Goal: Task Accomplishment & Management: Use online tool/utility

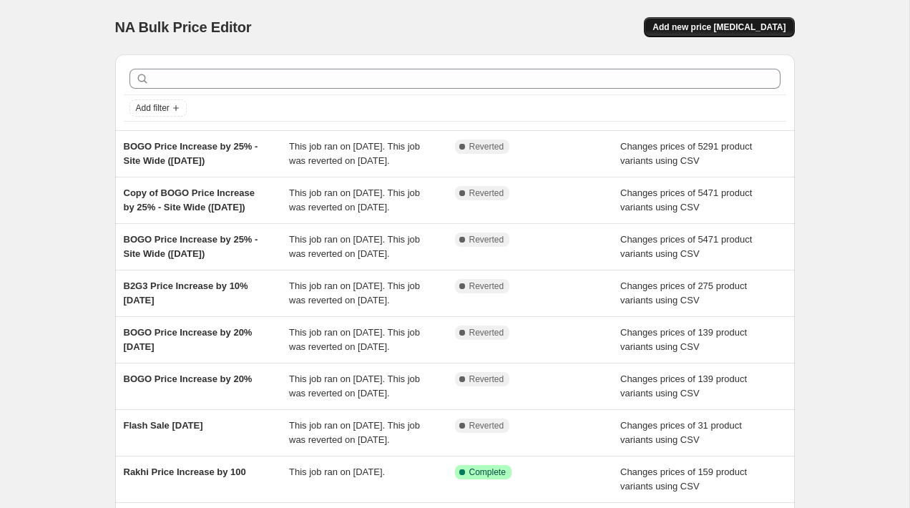
click at [681, 32] on span "Add new price [MEDICAL_DATA]" at bounding box center [719, 26] width 133 height 11
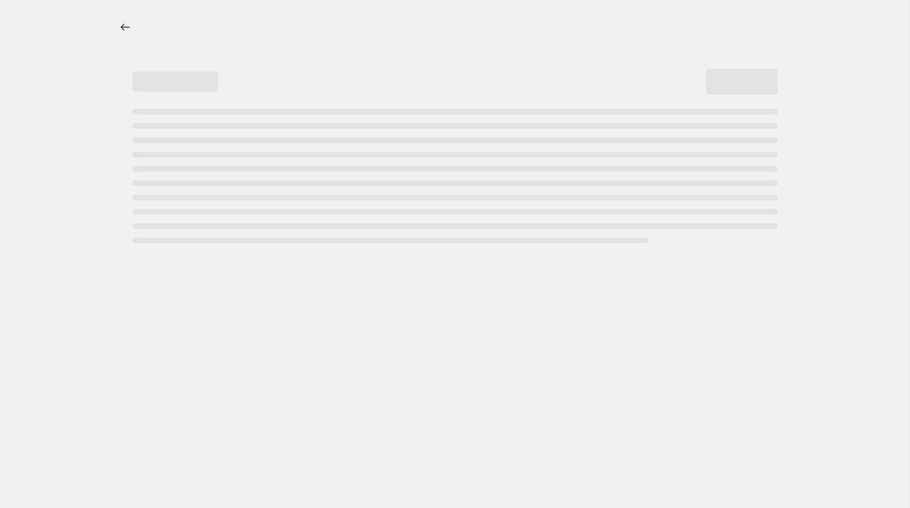
select select "percentage"
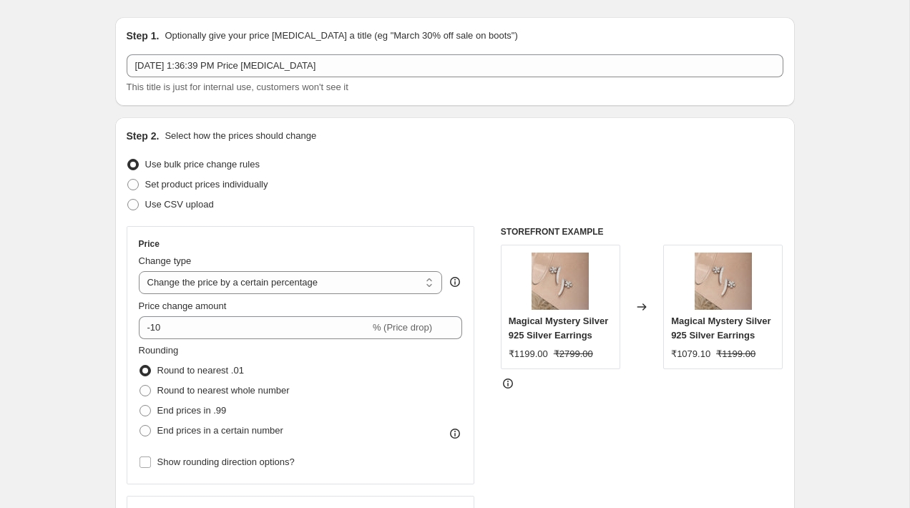
scroll to position [45, 0]
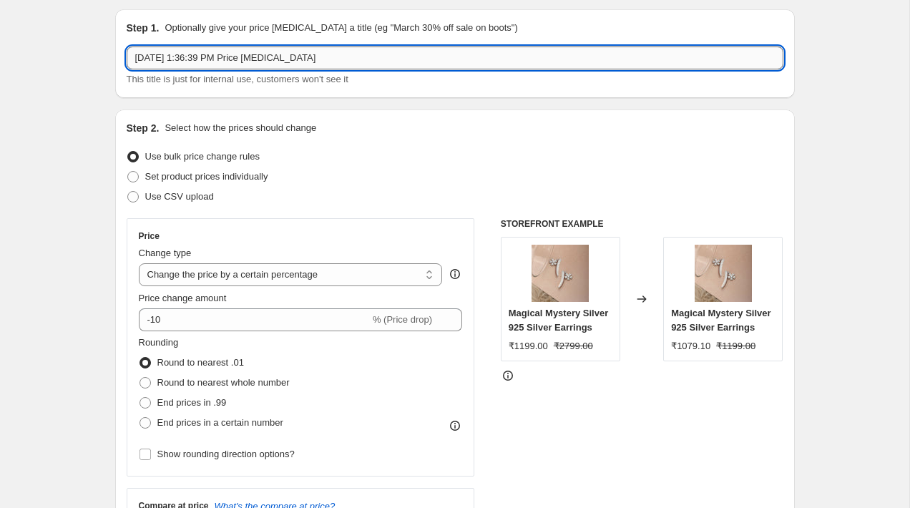
drag, startPoint x: 352, startPoint y: 59, endPoint x: 128, endPoint y: 65, distance: 224.1
click at [127, 59] on input "[DATE] 1:36:39 PM Price [MEDICAL_DATA]" at bounding box center [455, 58] width 657 height 23
click at [205, 277] on select "Change the price to a certain amount Change the price by a certain amount Chang…" at bounding box center [291, 274] width 304 height 23
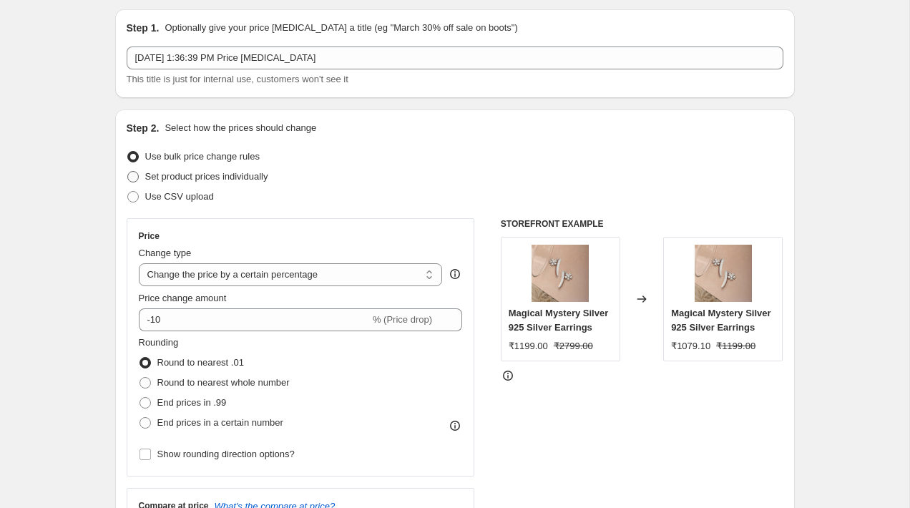
click at [251, 176] on span "Set product prices individually" at bounding box center [206, 176] width 123 height 11
click at [128, 172] on input "Set product prices individually" at bounding box center [127, 171] width 1 height 1
radio input "true"
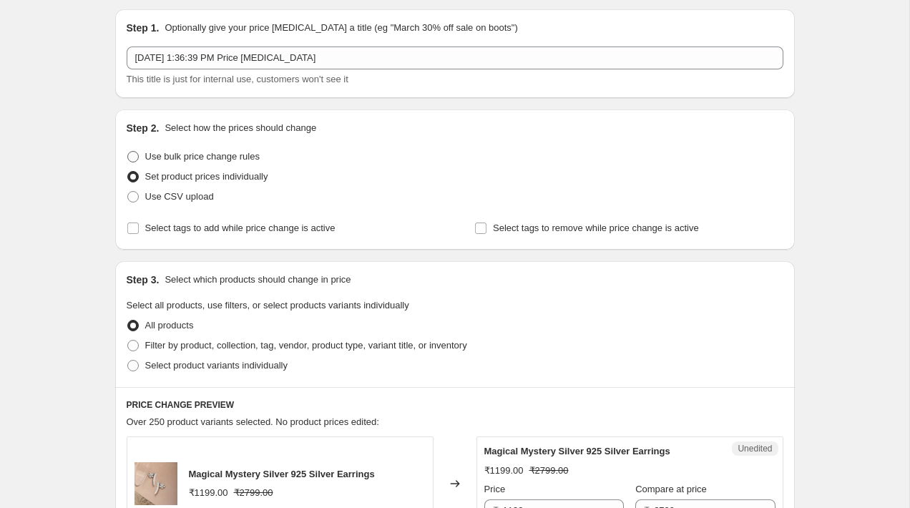
click at [223, 158] on span "Use bulk price change rules" at bounding box center [202, 156] width 115 height 11
click at [128, 152] on input "Use bulk price change rules" at bounding box center [127, 151] width 1 height 1
radio input "true"
select select "percentage"
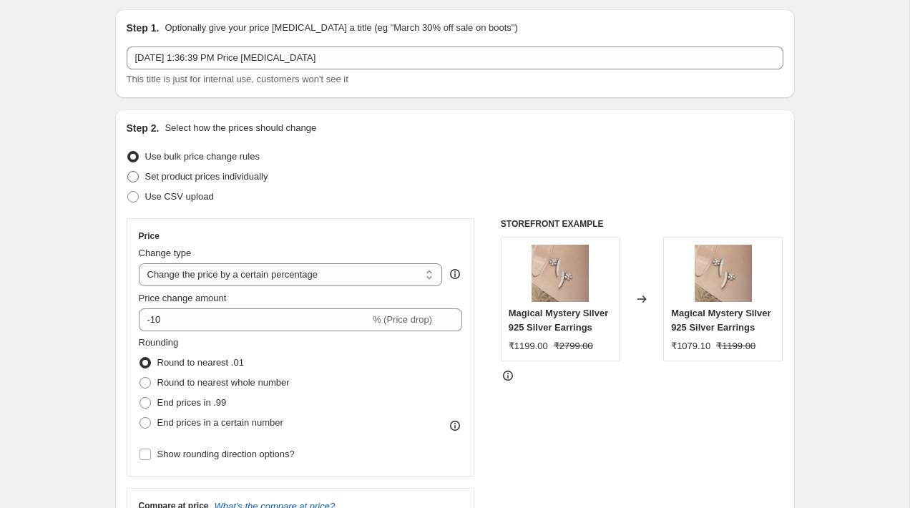
click at [223, 176] on span "Set product prices individually" at bounding box center [206, 176] width 123 height 11
click at [128, 172] on input "Set product prices individually" at bounding box center [127, 171] width 1 height 1
radio input "true"
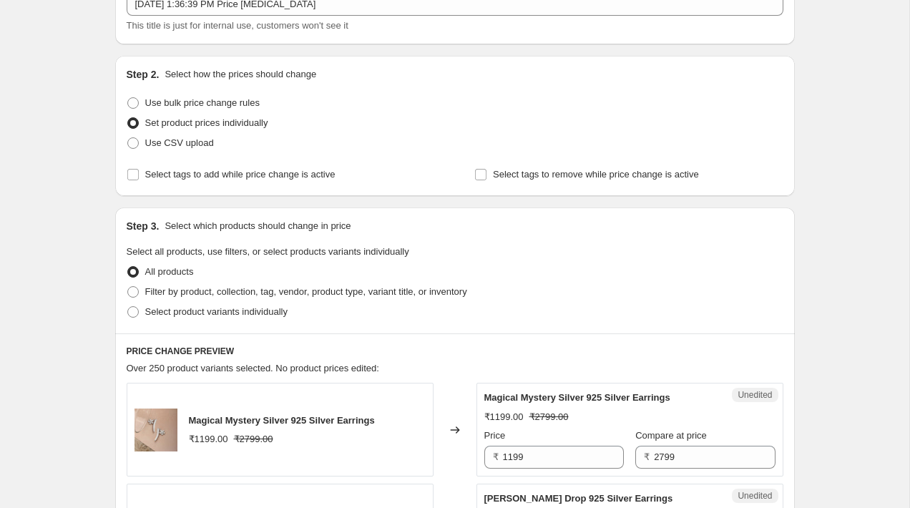
scroll to position [117, 0]
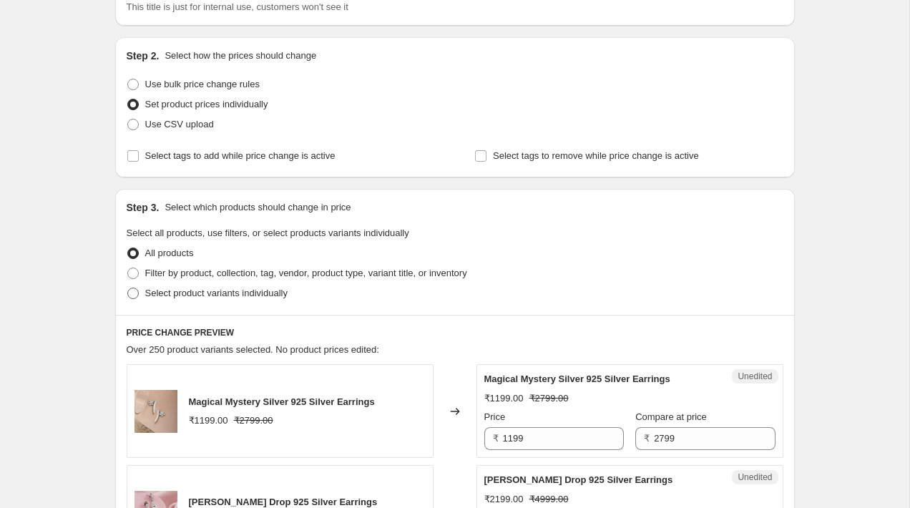
click at [212, 291] on span "Select product variants individually" at bounding box center [216, 293] width 142 height 11
click at [128, 288] on input "Select product variants individually" at bounding box center [127, 288] width 1 height 1
radio input "true"
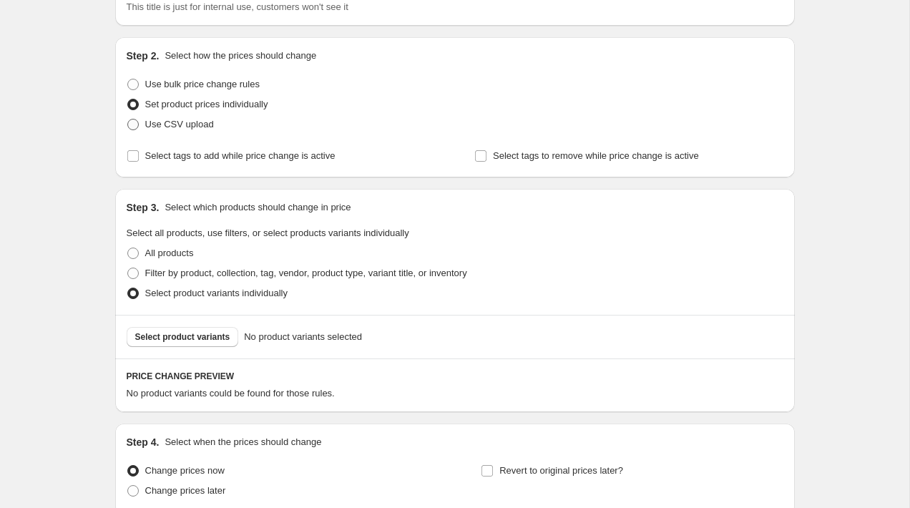
click at [170, 129] on span "Use CSV upload" at bounding box center [179, 124] width 69 height 11
click at [128, 120] on input "Use CSV upload" at bounding box center [127, 119] width 1 height 1
radio input "true"
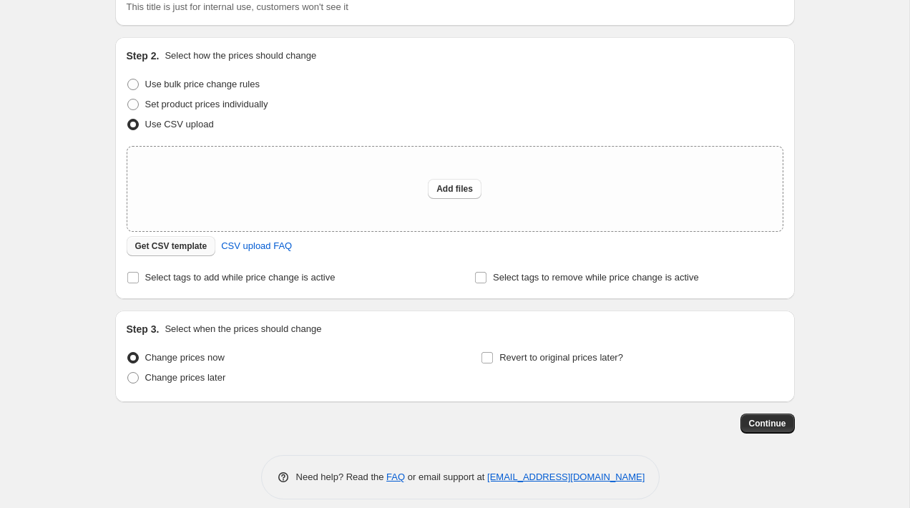
click at [169, 254] on button "Get CSV template" at bounding box center [171, 246] width 89 height 20
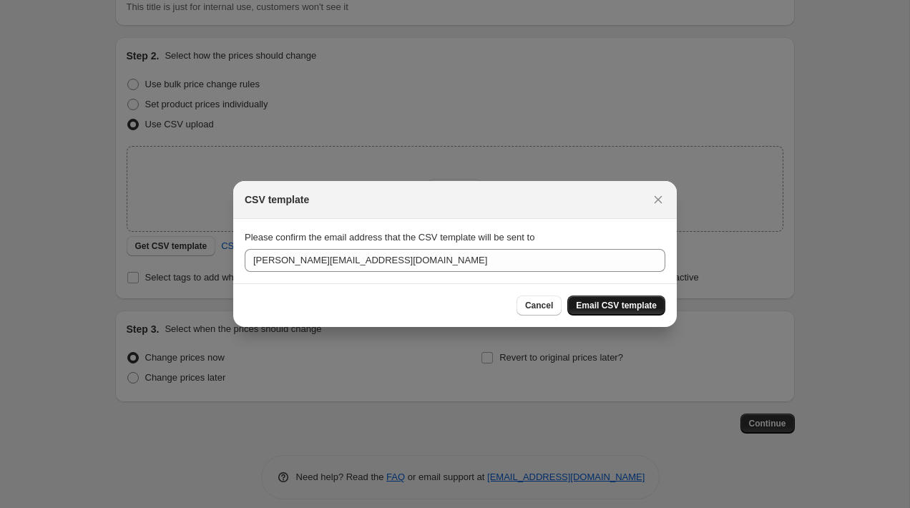
click at [605, 311] on span "Email CSV template" at bounding box center [616, 305] width 81 height 11
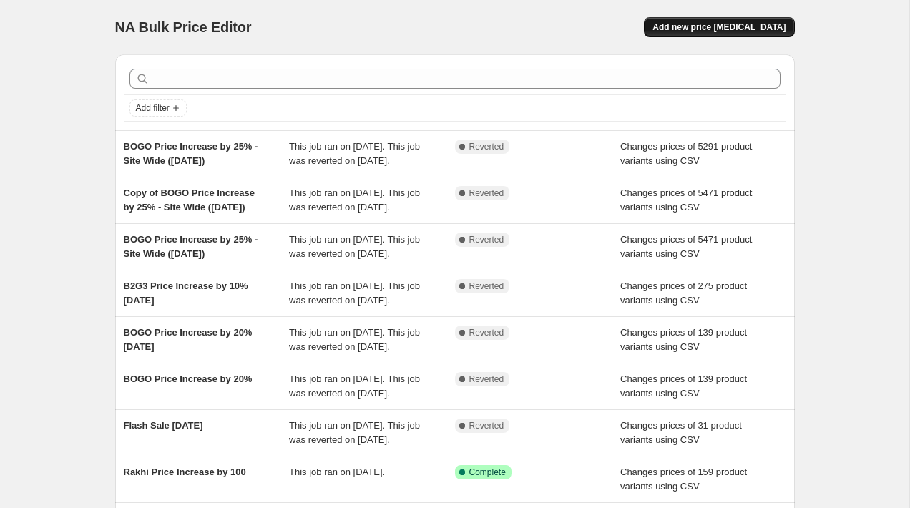
click at [703, 20] on button "Add new price [MEDICAL_DATA]" at bounding box center [719, 27] width 150 height 20
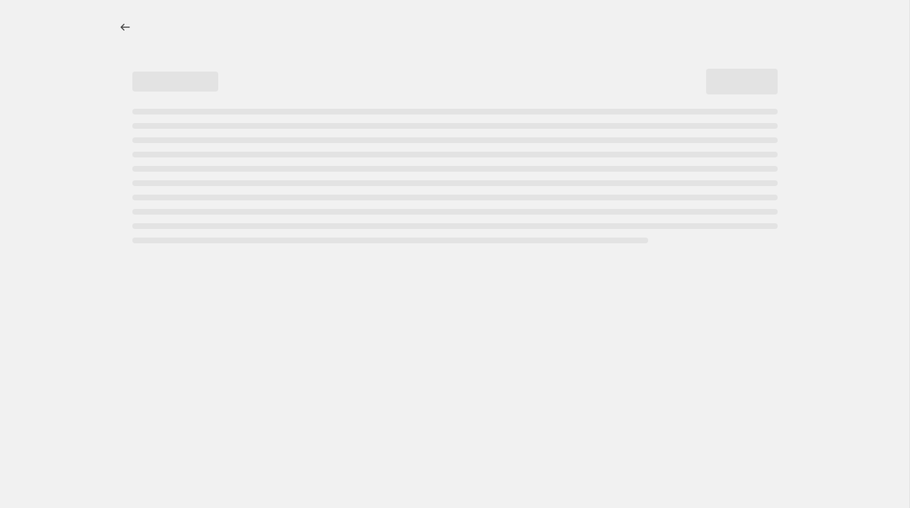
select select "percentage"
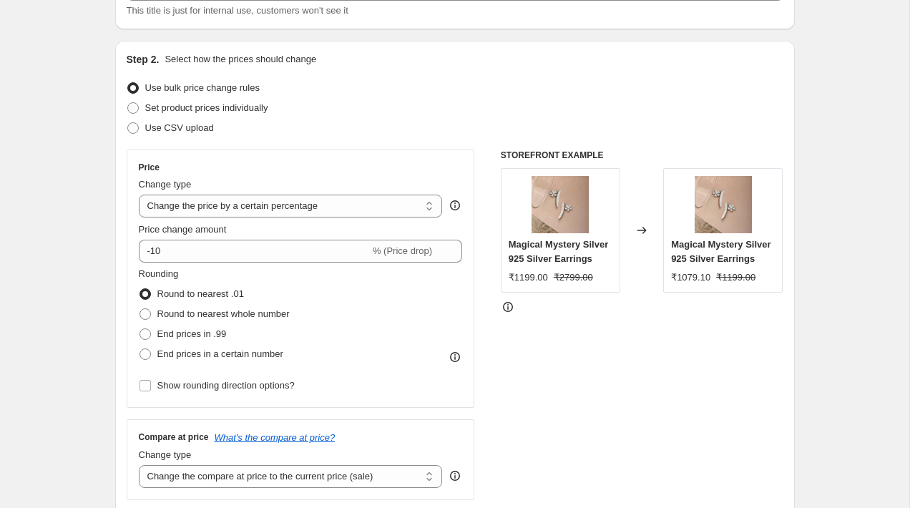
scroll to position [115, 0]
click at [163, 130] on span "Use CSV upload" at bounding box center [179, 126] width 69 height 11
click at [128, 122] on input "Use CSV upload" at bounding box center [127, 121] width 1 height 1
radio input "true"
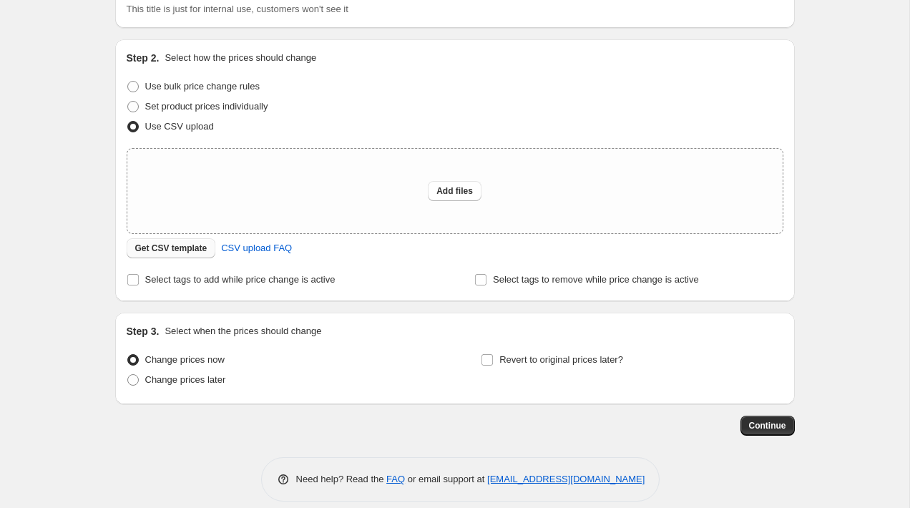
click at [182, 254] on span "Get CSV template" at bounding box center [171, 248] width 72 height 11
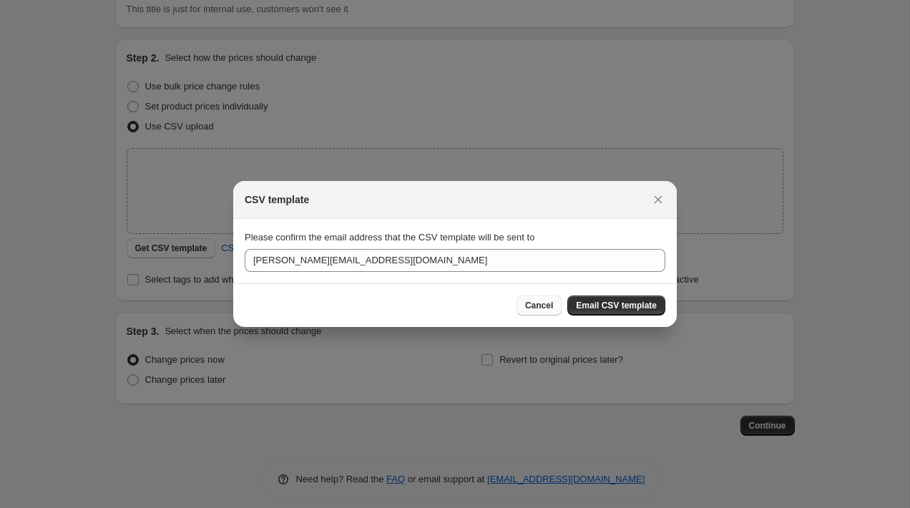
click at [551, 307] on span "Cancel" at bounding box center [539, 305] width 28 height 11
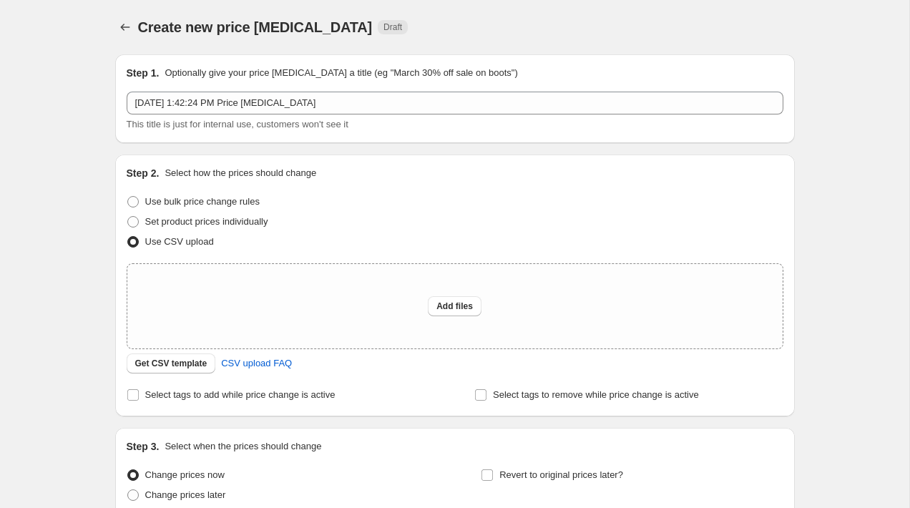
scroll to position [115, 0]
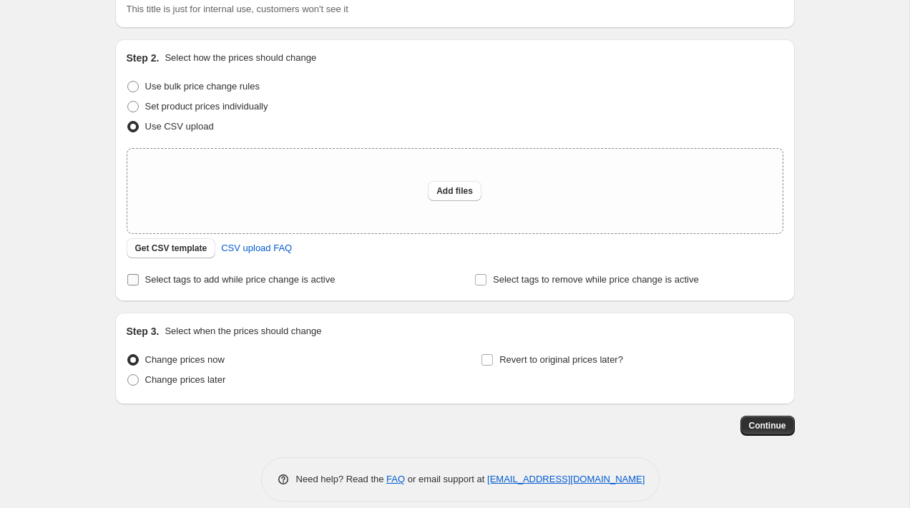
click at [137, 281] on input "Select tags to add while price change is active" at bounding box center [132, 279] width 11 height 11
checkbox input "true"
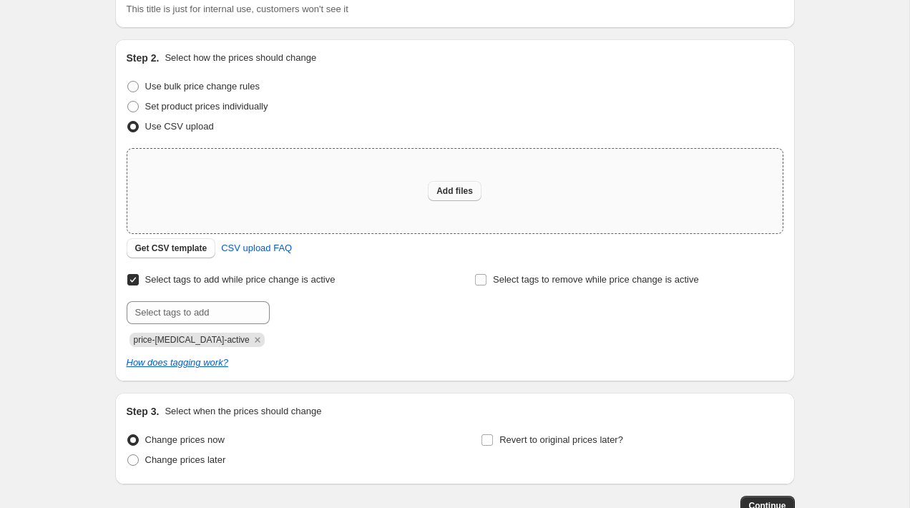
click at [473, 190] on button "Add files" at bounding box center [455, 191] width 54 height 20
type input "C:\fakepath\pen-30009 - csv_template_user_37014.csv"
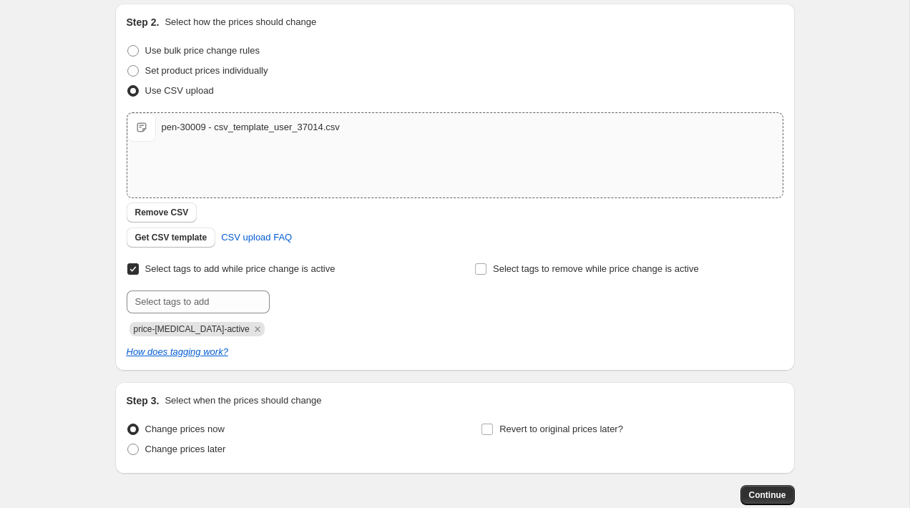
scroll to position [152, 0]
click at [255, 328] on icon "Remove price-change-job-active" at bounding box center [257, 328] width 5 height 5
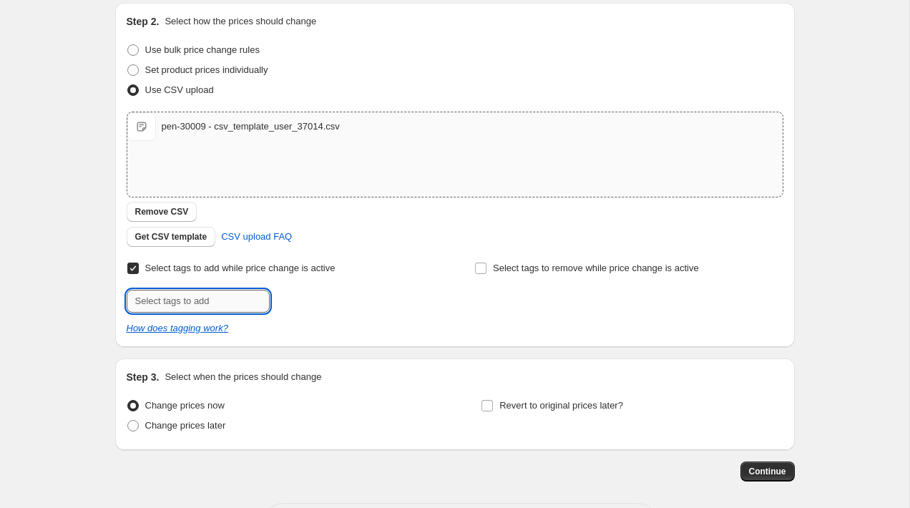
click at [204, 293] on input "text" at bounding box center [198, 301] width 143 height 23
type input "e"
click at [135, 268] on input "Select tags to add while price change is active" at bounding box center [132, 268] width 11 height 11
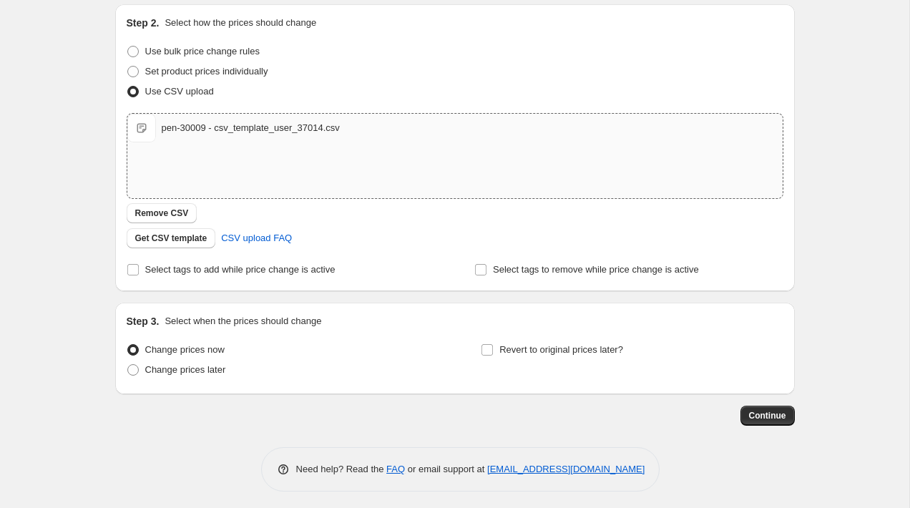
scroll to position [155, 0]
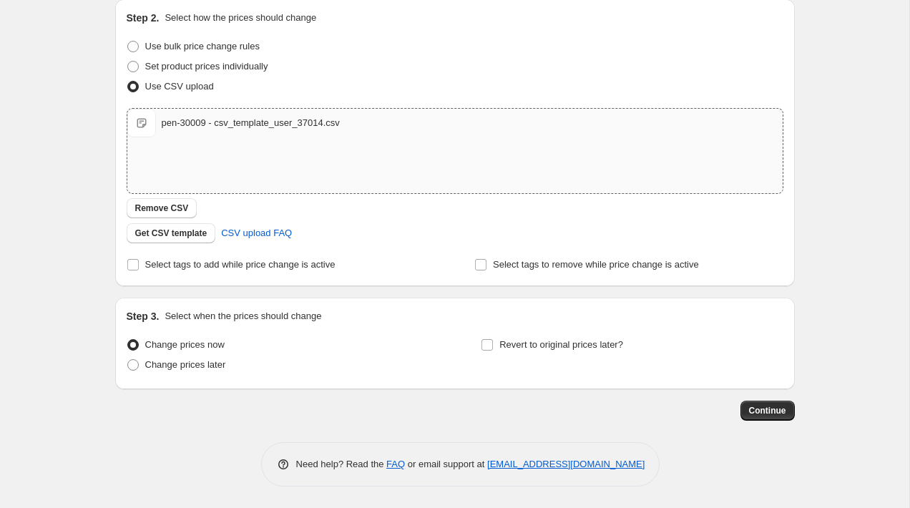
click at [221, 276] on div "Step 2. Select how the prices should change Use bulk price change rules Set pro…" at bounding box center [455, 142] width 680 height 287
click at [221, 267] on span "Select tags to add while price change is active" at bounding box center [240, 264] width 190 height 11
click at [139, 267] on input "Select tags to add while price change is active" at bounding box center [132, 264] width 11 height 11
checkbox input "true"
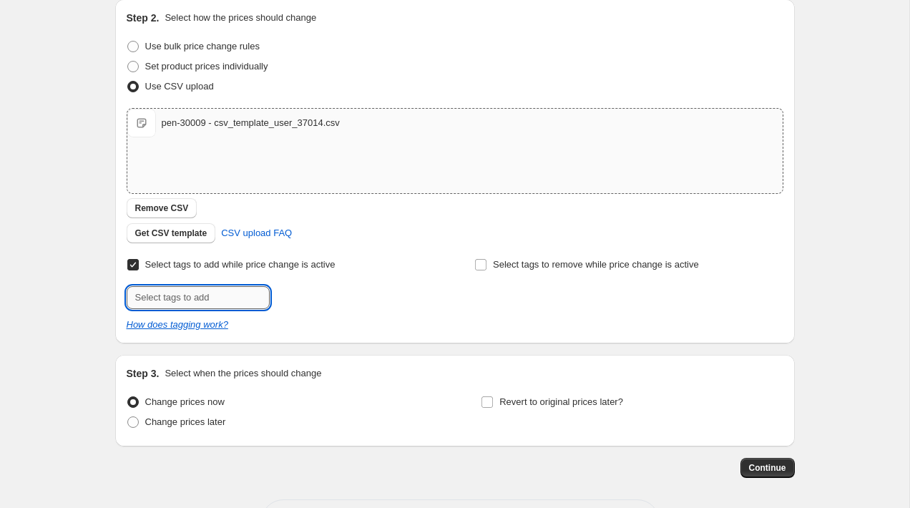
click at [193, 301] on input "text" at bounding box center [198, 297] width 143 height 23
type input "na-bulk-exp"
click at [496, 327] on div "How does tagging work?" at bounding box center [455, 325] width 657 height 14
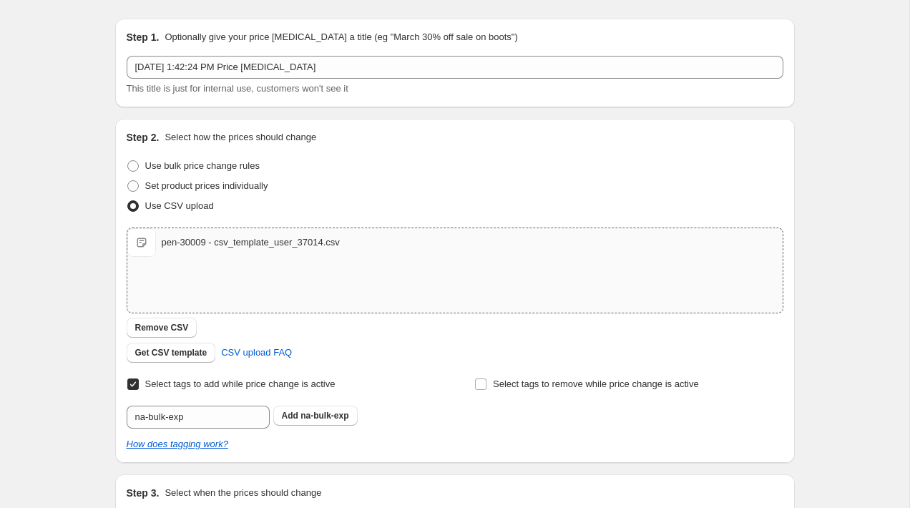
scroll to position [213, 0]
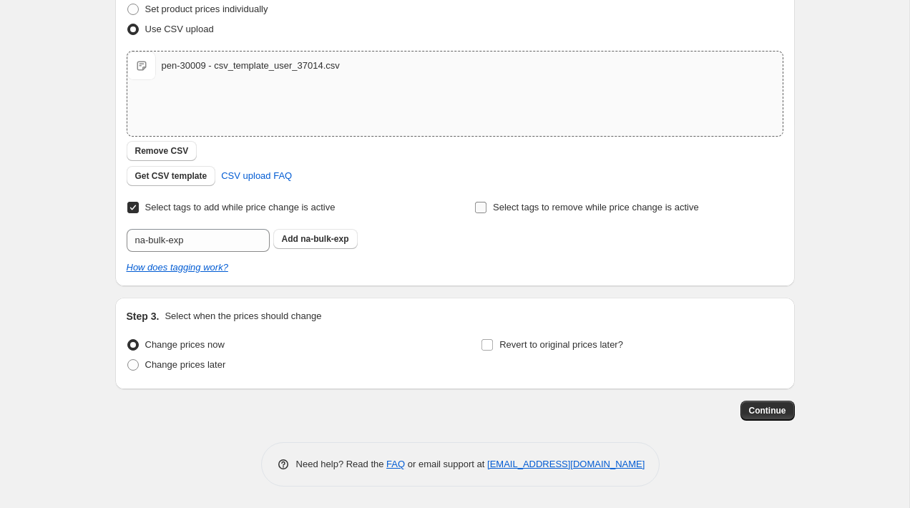
click at [487, 198] on label "Select tags to remove while price change is active" at bounding box center [587, 208] width 225 height 20
click at [487, 202] on input "Select tags to remove while price change is active" at bounding box center [480, 207] width 11 height 11
click at [482, 214] on label "Select tags to remove while price change is active" at bounding box center [587, 208] width 225 height 20
click at [482, 213] on input "Select tags to remove while price change is active" at bounding box center [480, 207] width 11 height 11
checkbox input "false"
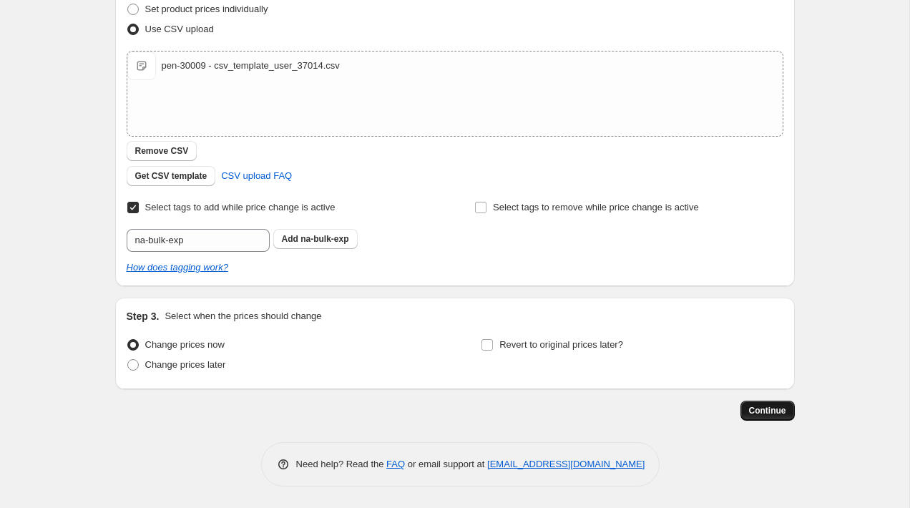
click at [767, 412] on span "Continue" at bounding box center [767, 410] width 37 height 11
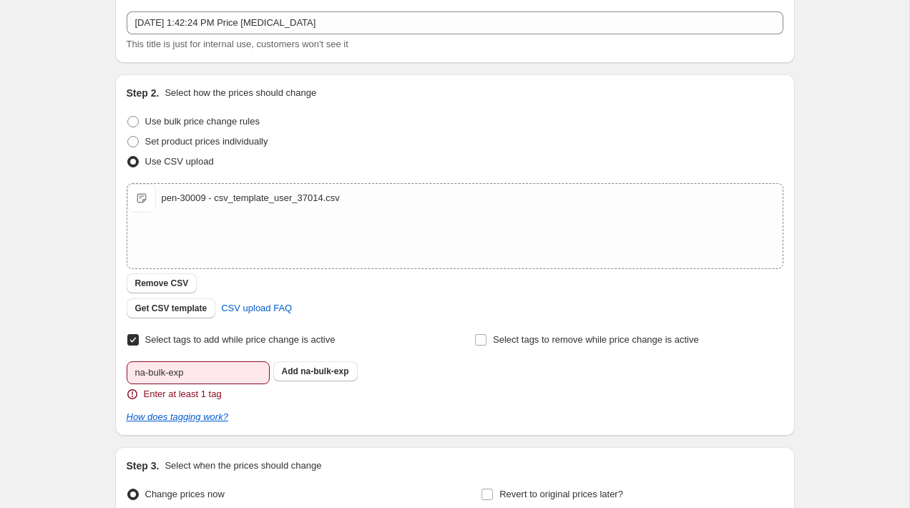
scroll to position [179, 0]
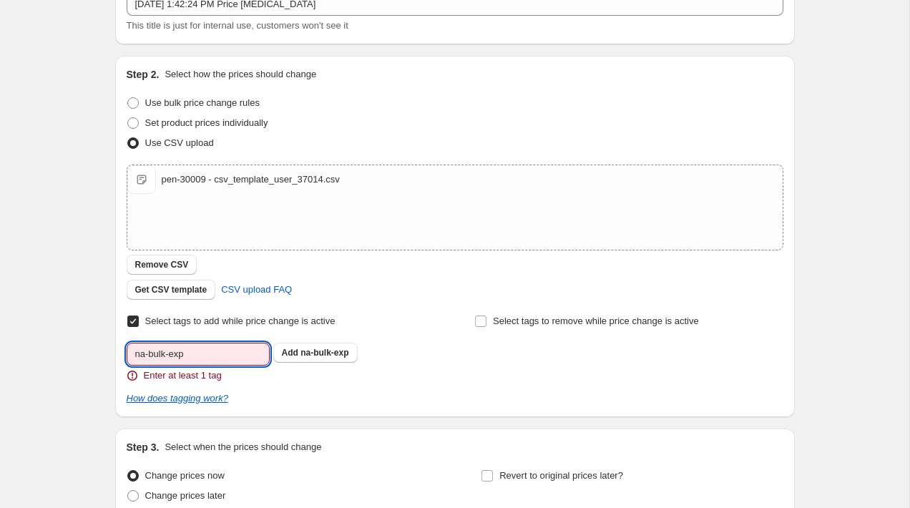
click at [197, 356] on input "na-bulk-exp" at bounding box center [198, 354] width 143 height 23
click at [314, 356] on span "na-bulk-exp" at bounding box center [325, 353] width 48 height 10
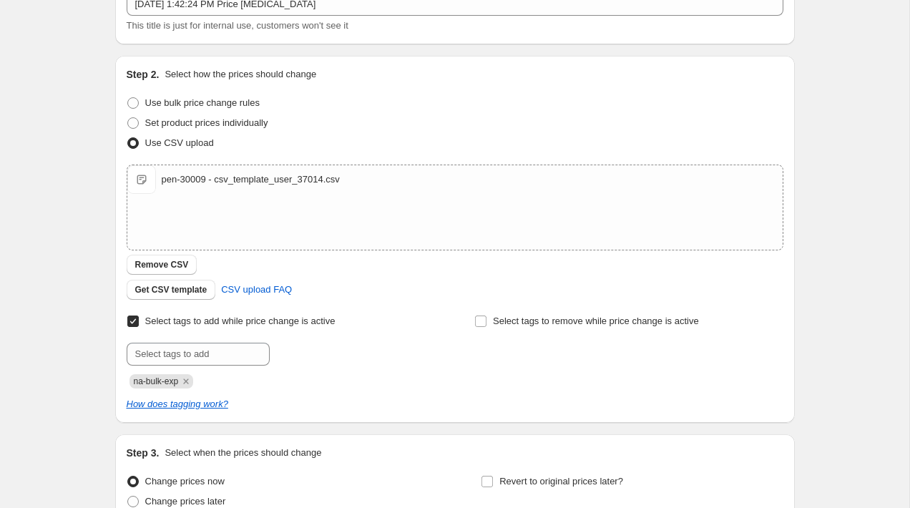
scroll to position [235, 0]
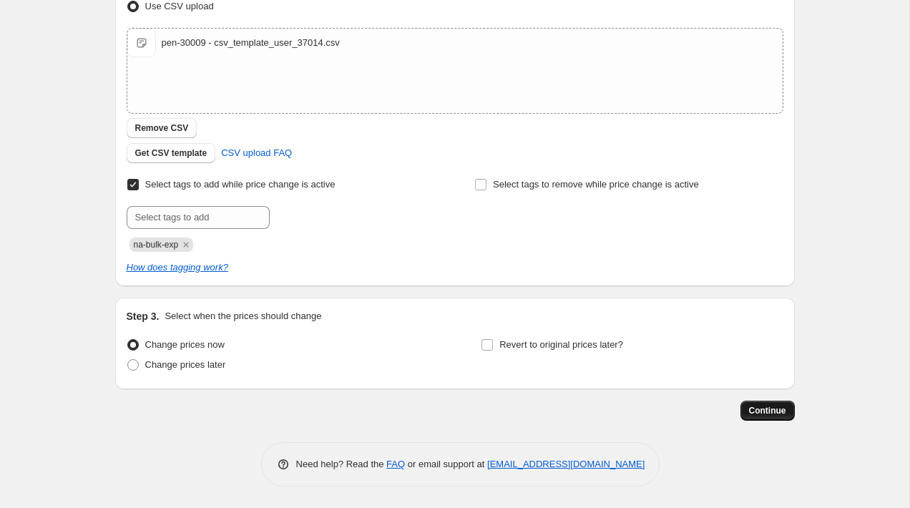
click at [782, 404] on button "Continue" at bounding box center [768, 411] width 54 height 20
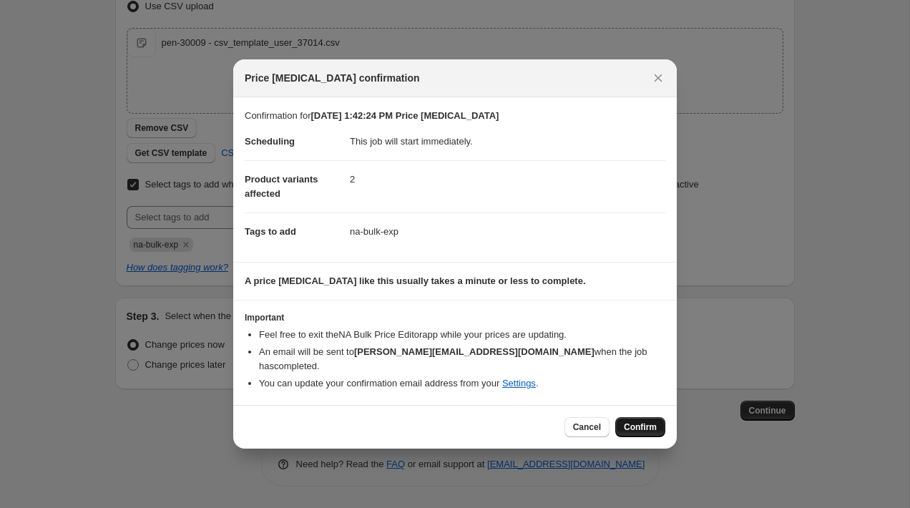
click at [647, 422] on span "Confirm" at bounding box center [640, 427] width 33 height 11
